Goal: Task Accomplishment & Management: Manage account settings

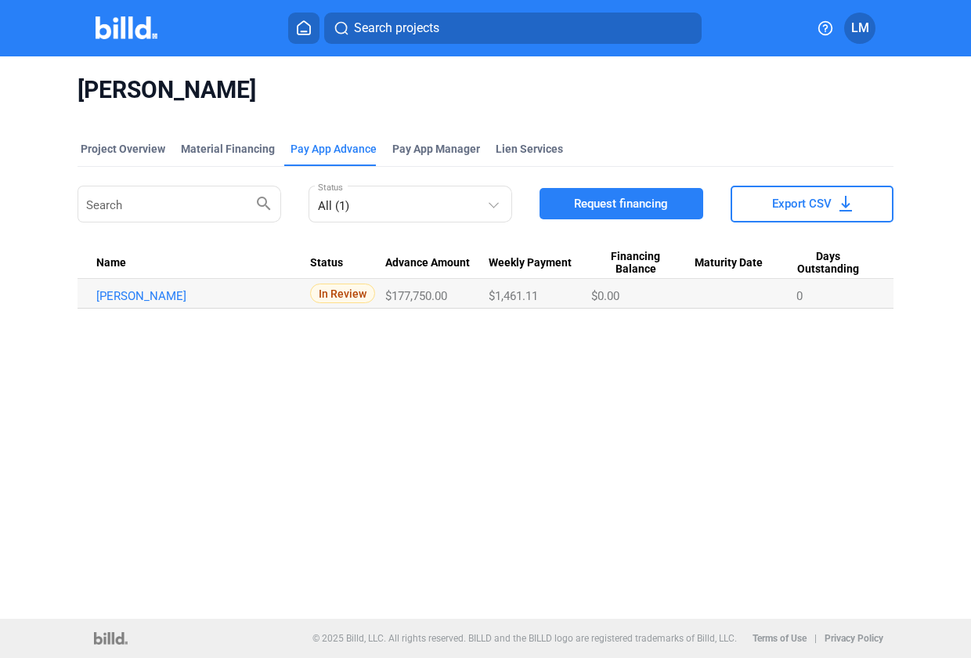
drag, startPoint x: 0, startPoint y: 0, endPoint x: 491, endPoint y: 421, distance: 646.8
click at [491, 421] on div "Jefferson Bonnie Brae Project Overview Material Financing Pay App Advance Pay A…" at bounding box center [485, 337] width 971 height 563
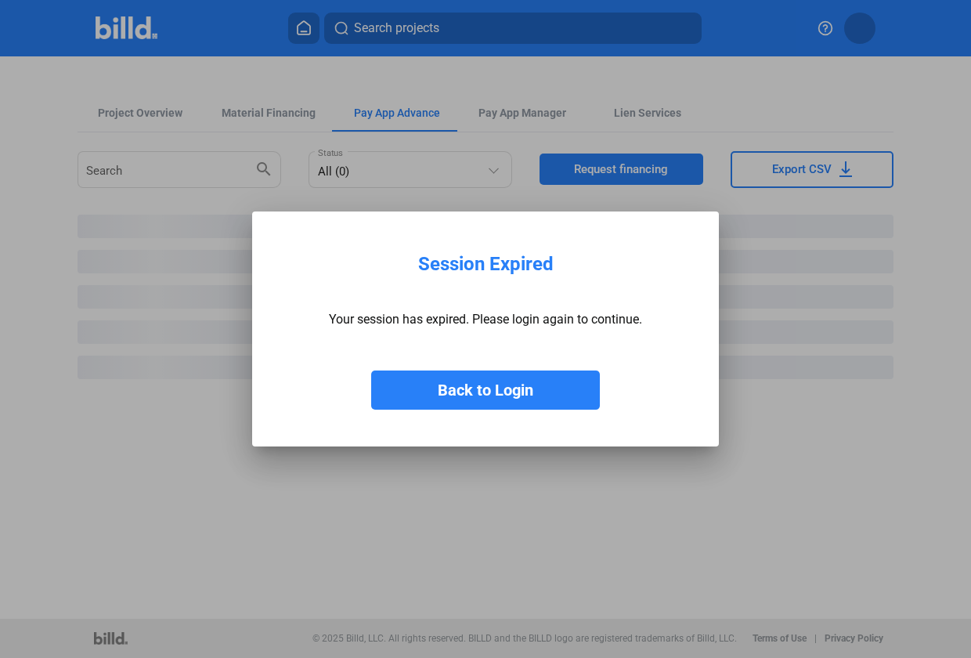
click at [519, 397] on button "Back to Login" at bounding box center [485, 390] width 229 height 39
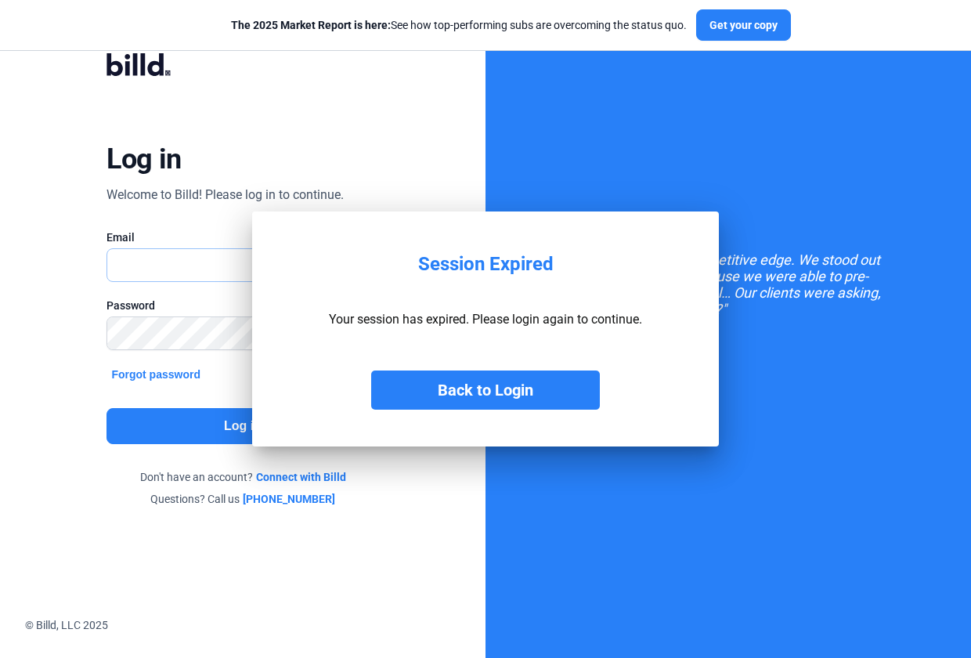
type input "[EMAIL_ADDRESS][DOMAIN_NAME]"
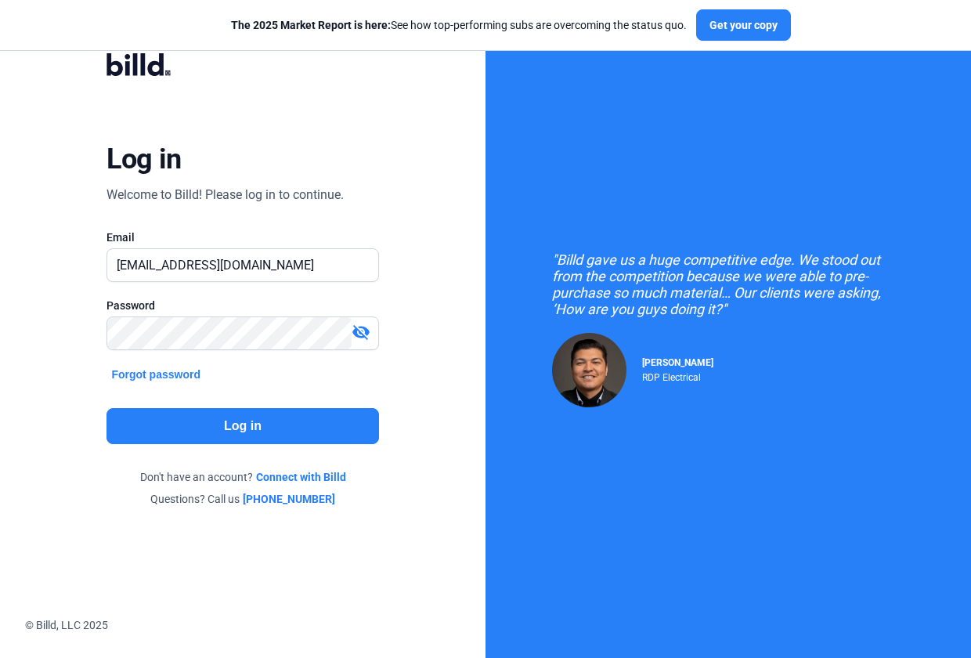
click at [175, 423] on button "Log in" at bounding box center [243, 426] width 272 height 36
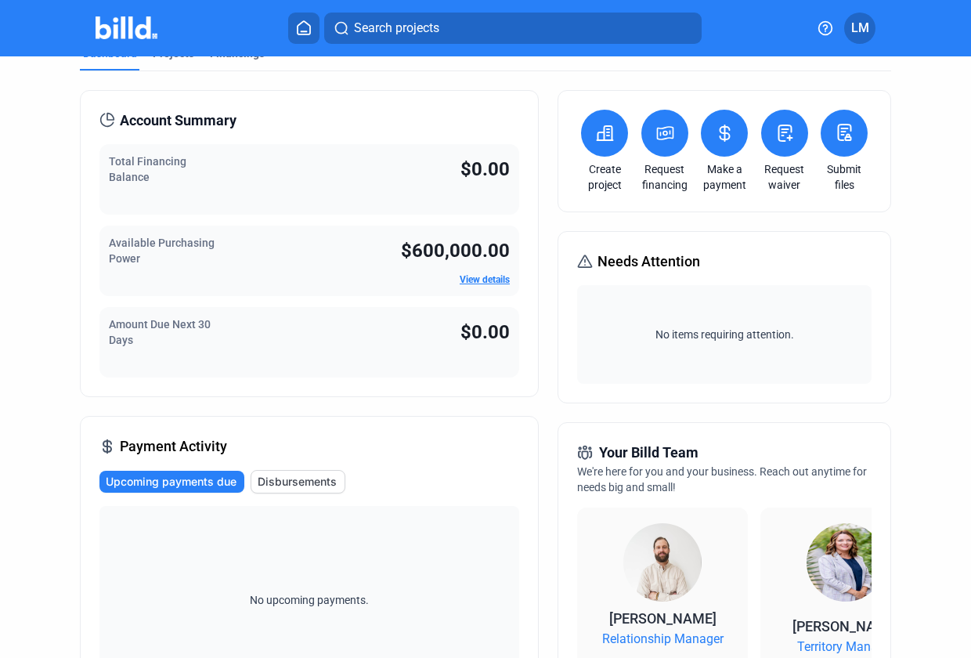
scroll to position [78, 0]
